Goal: Task Accomplishment & Management: Manage account settings

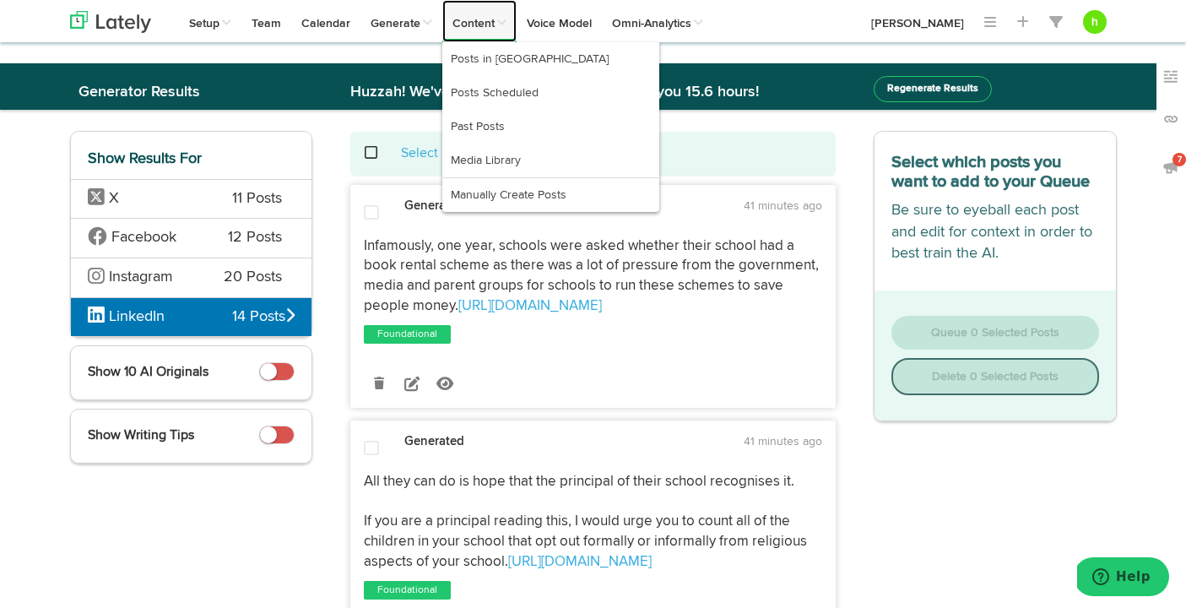
click at [474, 28] on link "Content" at bounding box center [479, 21] width 74 height 42
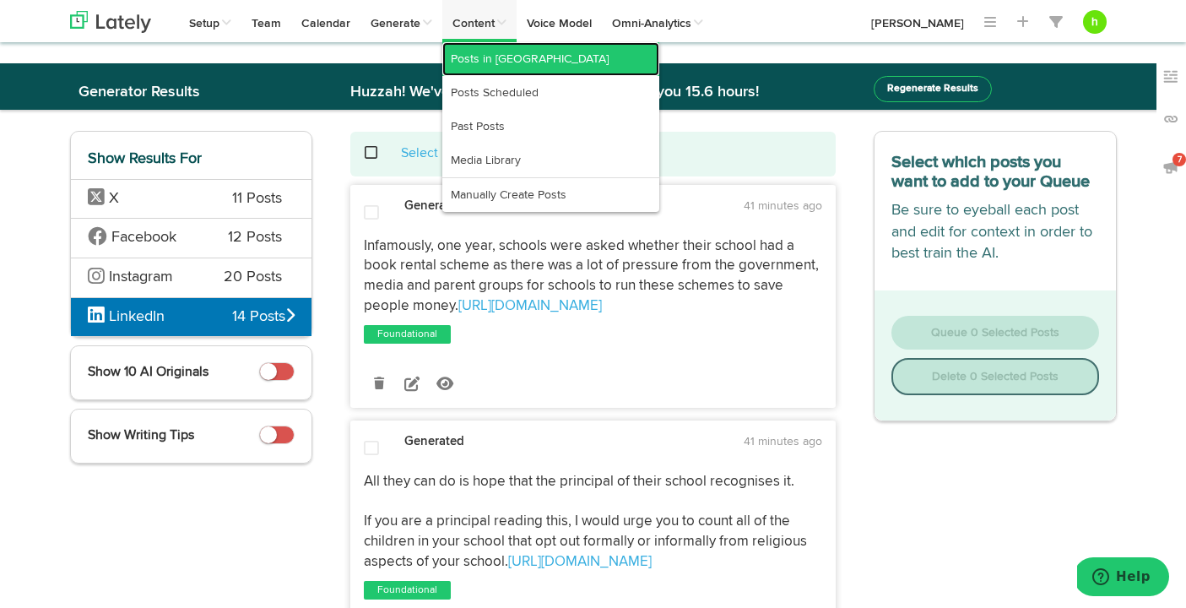
click at [474, 53] on link "Posts in [GEOGRAPHIC_DATA]" at bounding box center [550, 59] width 217 height 34
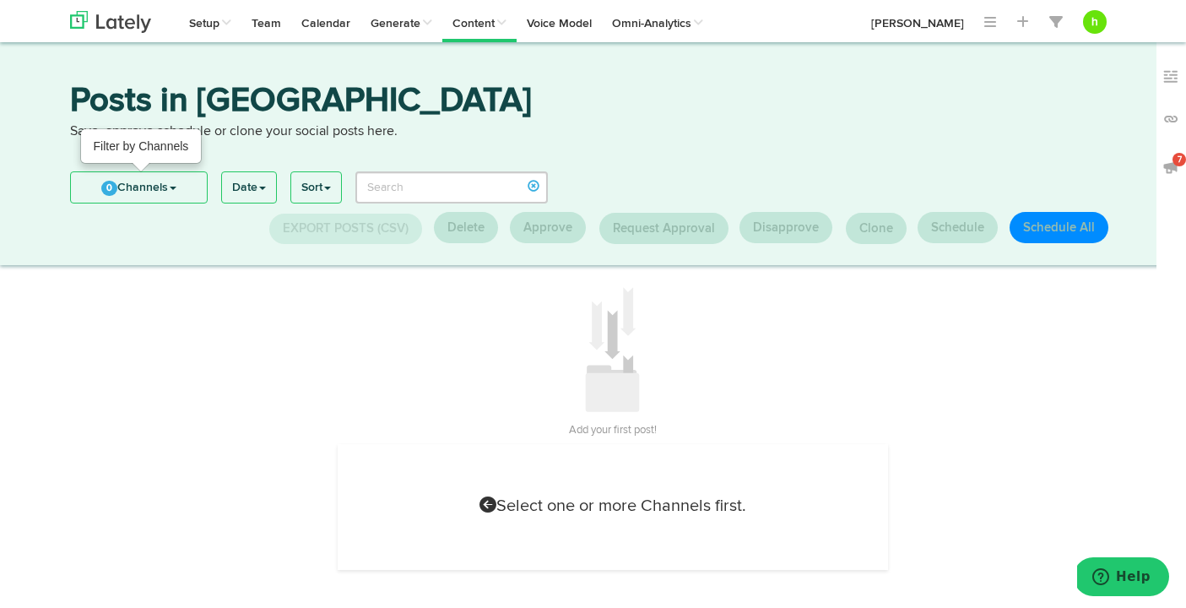
click at [169, 181] on link "0 Channels" at bounding box center [139, 187] width 136 height 30
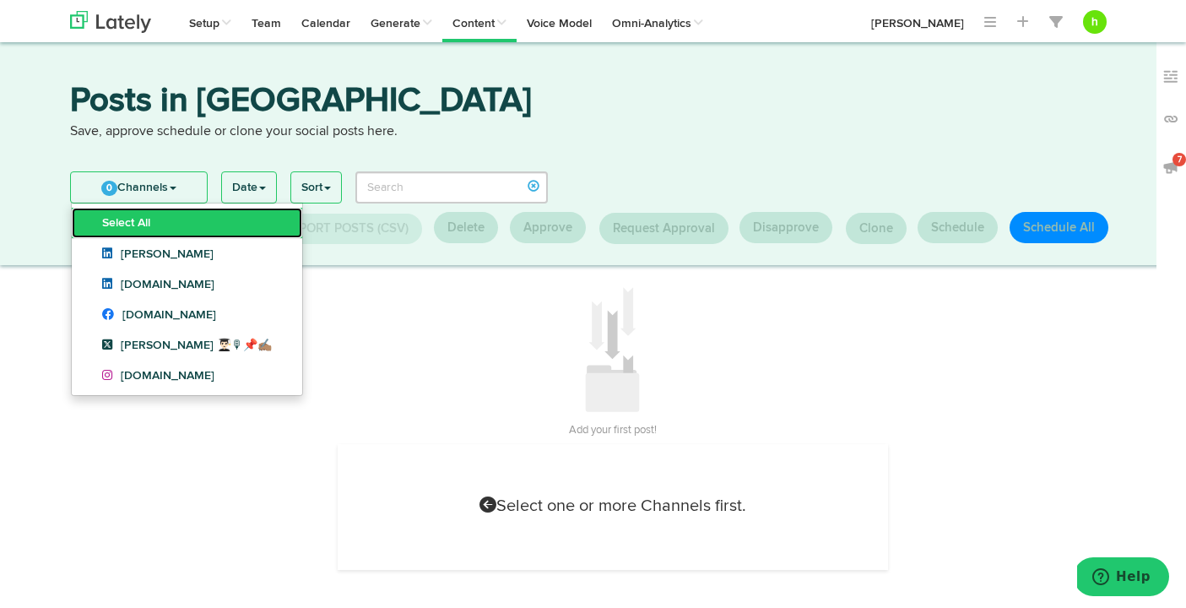
click at [156, 212] on link "Select All" at bounding box center [187, 223] width 230 height 30
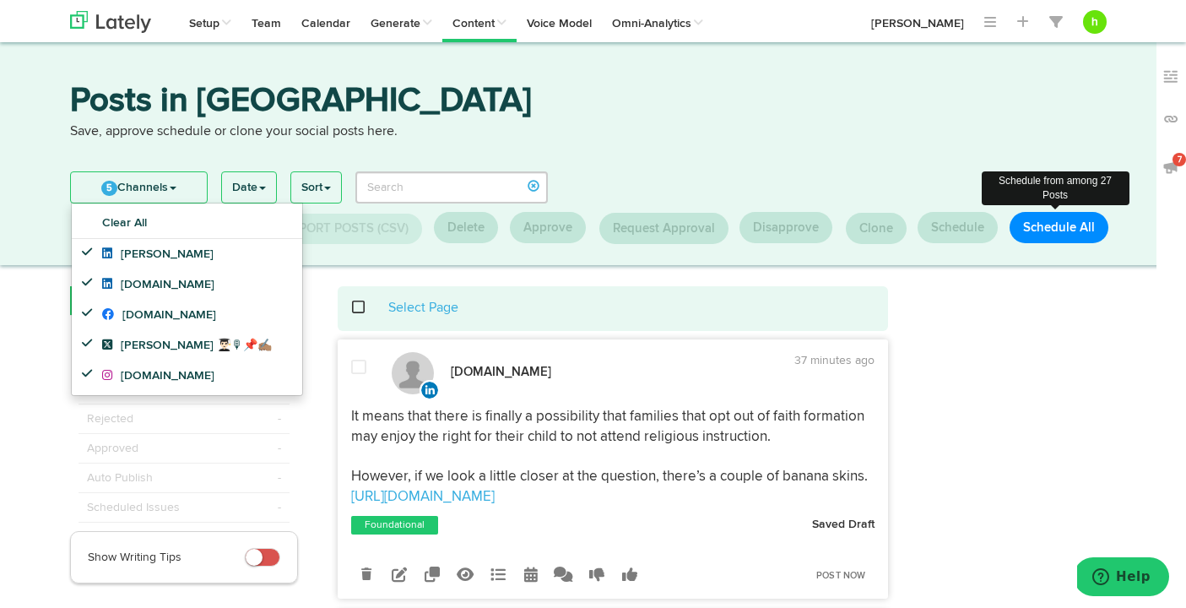
click at [1043, 229] on button "Schedule All" at bounding box center [1059, 227] width 99 height 31
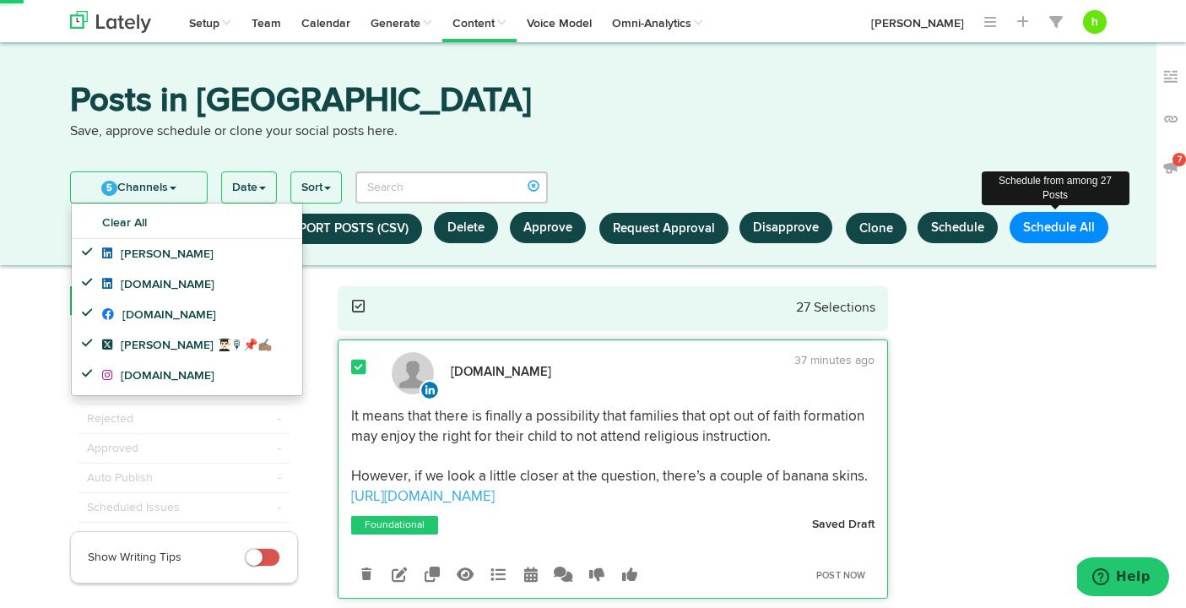
select select "11"
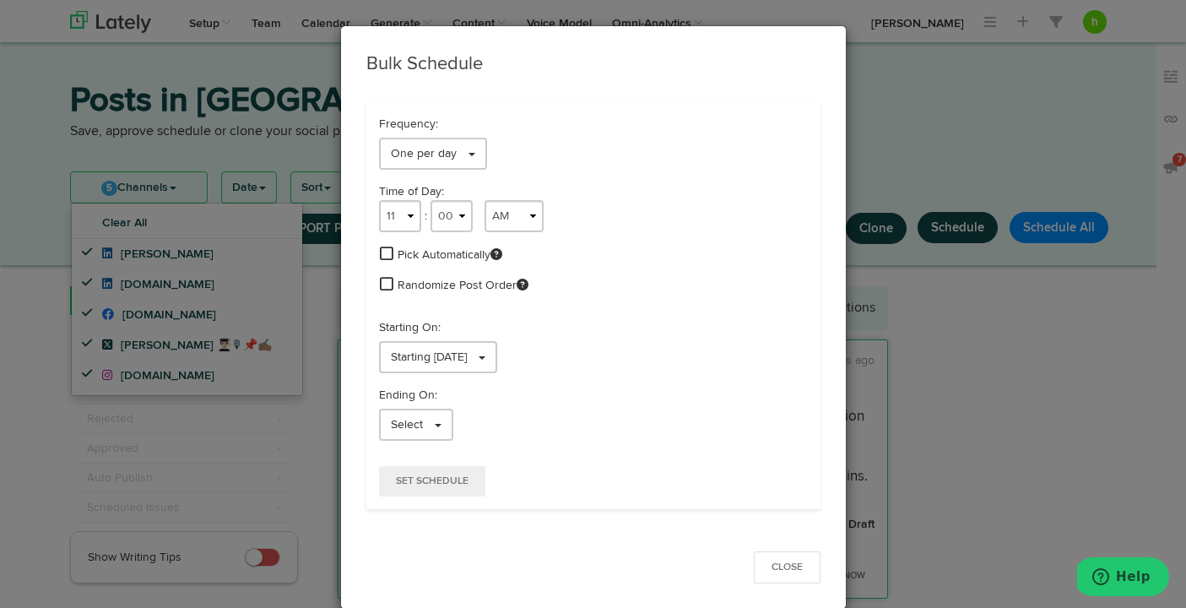
click at [382, 257] on span at bounding box center [387, 253] width 14 height 15
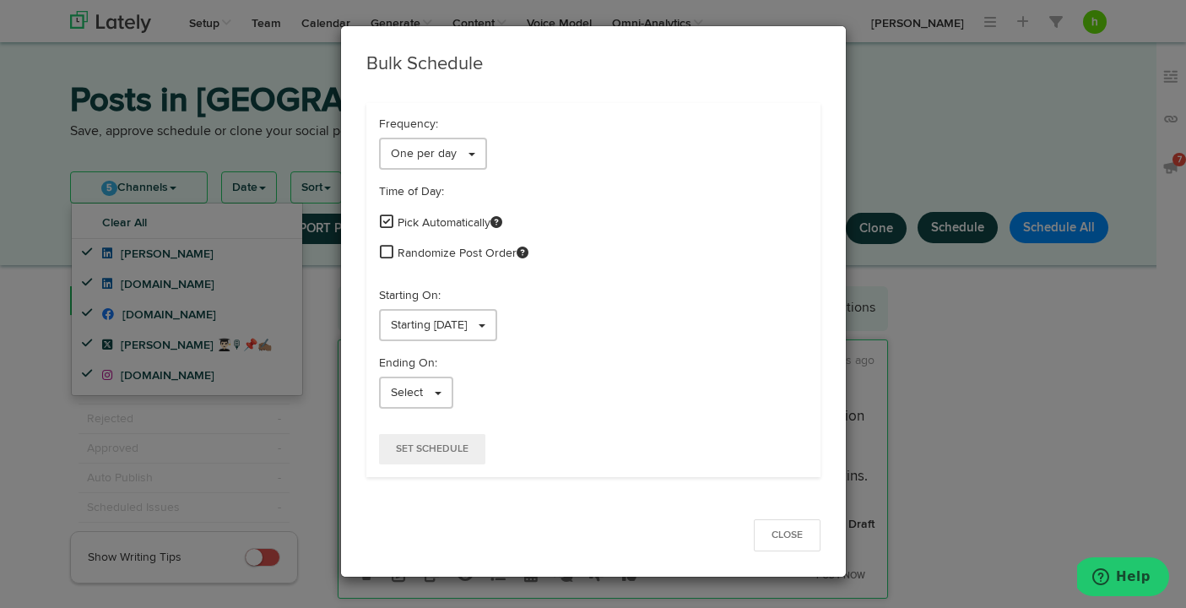
click at [385, 252] on span at bounding box center [387, 251] width 14 height 15
click at [431, 160] on link "One per day" at bounding box center [433, 154] width 108 height 32
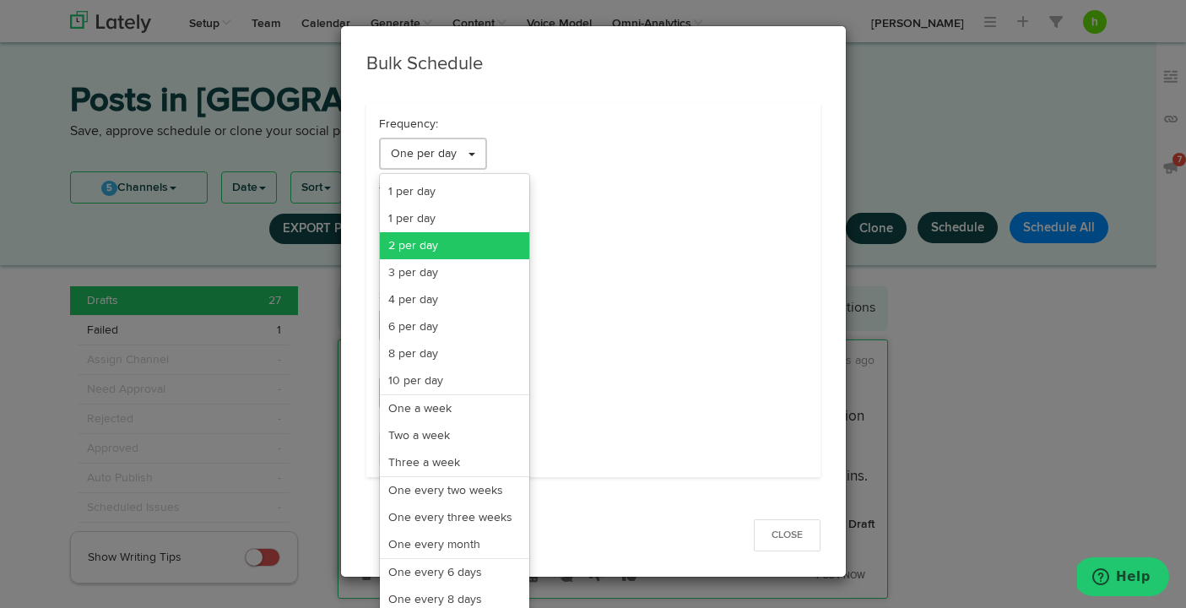
click at [403, 246] on link "2 per day" at bounding box center [454, 245] width 149 height 27
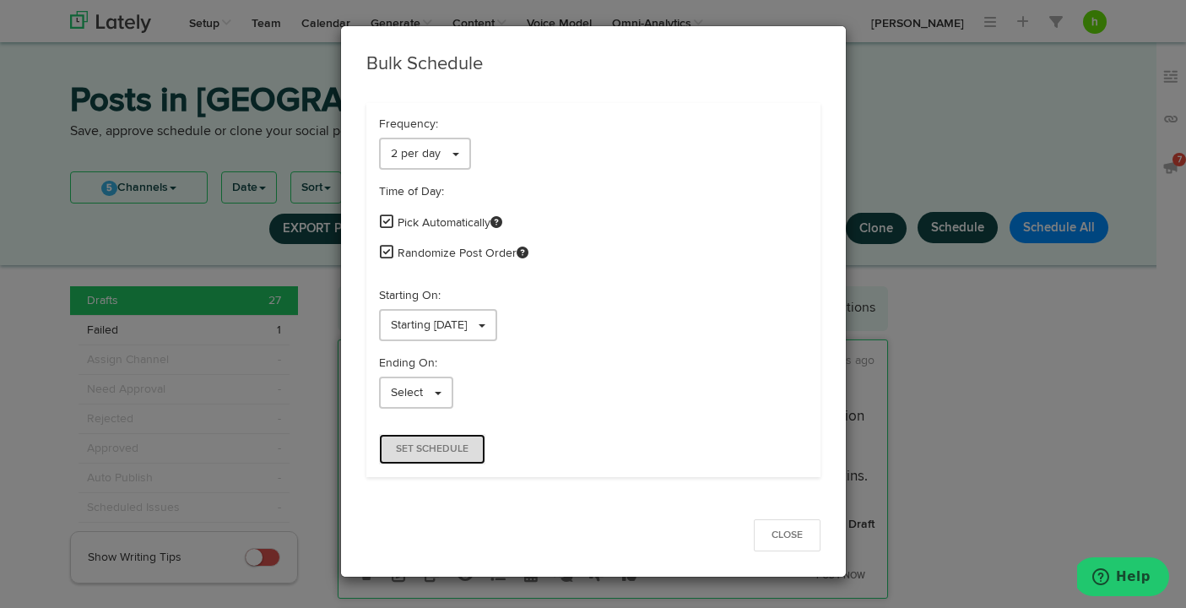
click at [444, 458] on button "Set Schedule" at bounding box center [432, 449] width 106 height 30
